Goal: Task Accomplishment & Management: Use online tool/utility

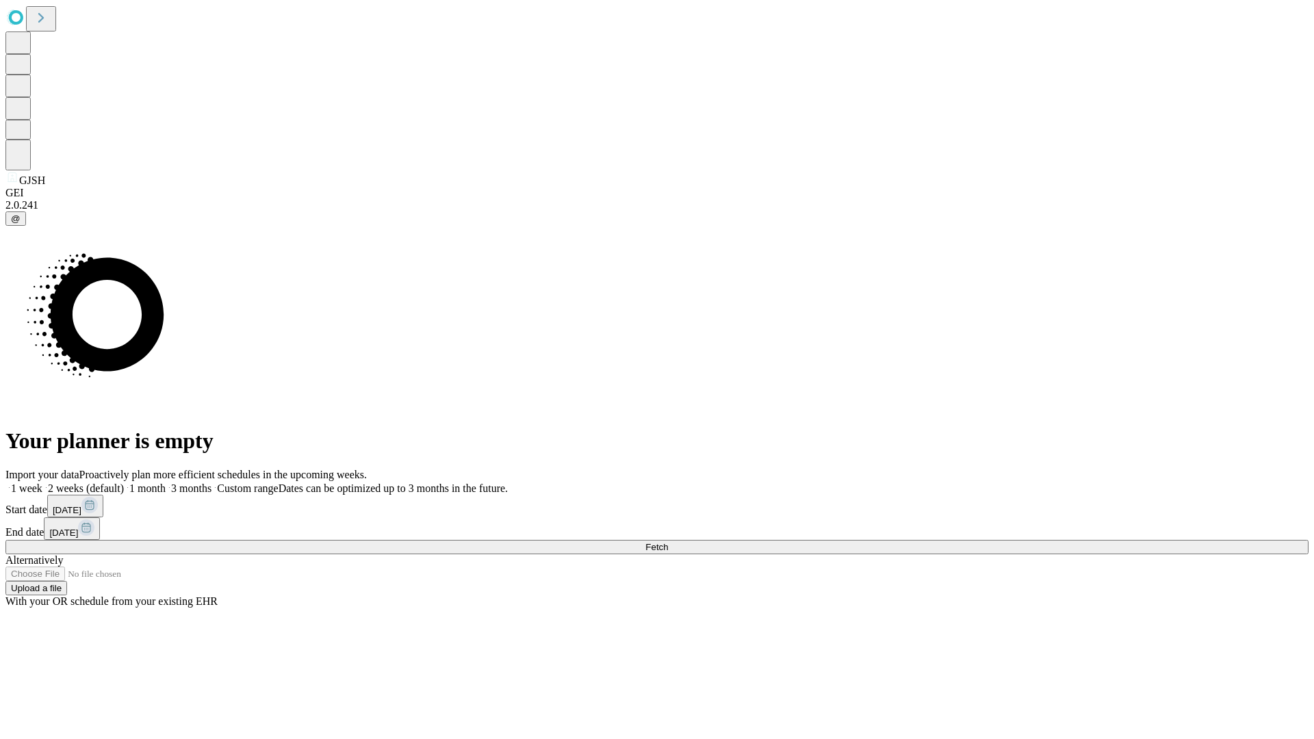
click at [668, 542] on span "Fetch" at bounding box center [656, 547] width 23 height 10
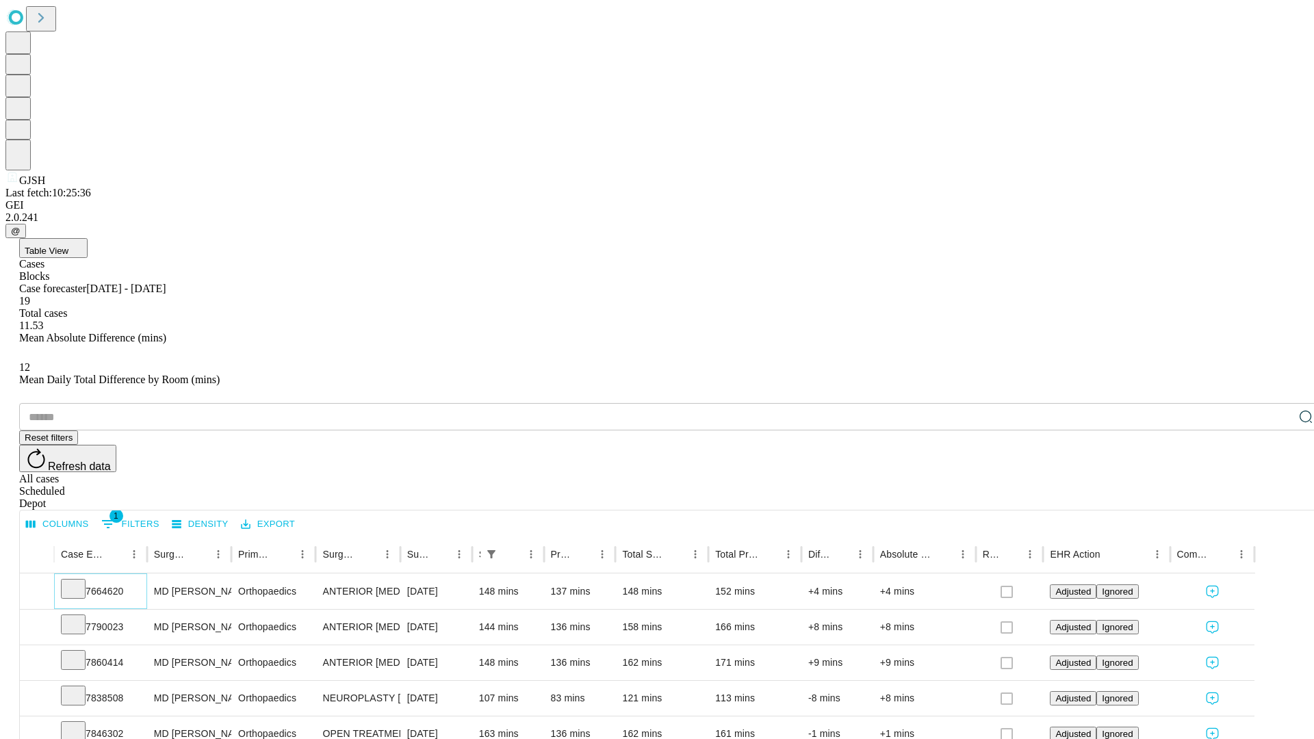
click at [80, 581] on icon at bounding box center [73, 588] width 14 height 14
